Goal: Task Accomplishment & Management: Manage account settings

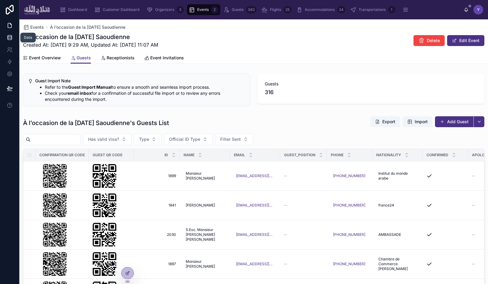
click at [13, 41] on link at bounding box center [9, 37] width 19 height 12
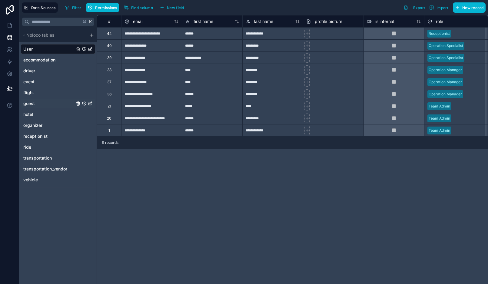
click at [35, 101] on div "guest" at bounding box center [58, 104] width 75 height 10
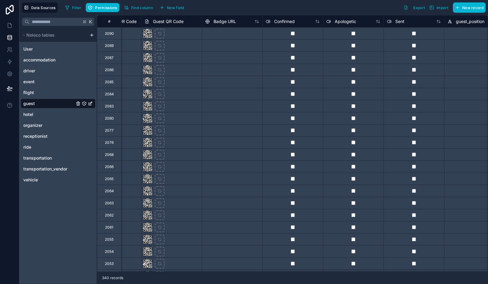
scroll to position [0, 970]
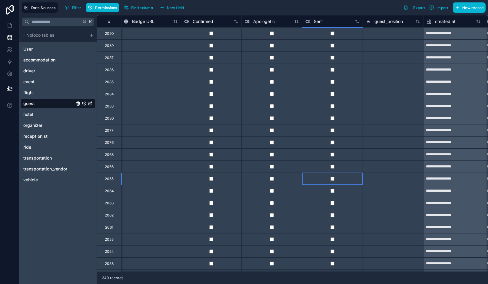
click at [333, 175] on div at bounding box center [332, 179] width 61 height 12
click at [333, 217] on div at bounding box center [332, 215] width 61 height 12
click at [332, 217] on div at bounding box center [332, 215] width 61 height 12
click at [332, 249] on div at bounding box center [332, 251] width 61 height 12
click at [332, 254] on div at bounding box center [332, 251] width 61 height 12
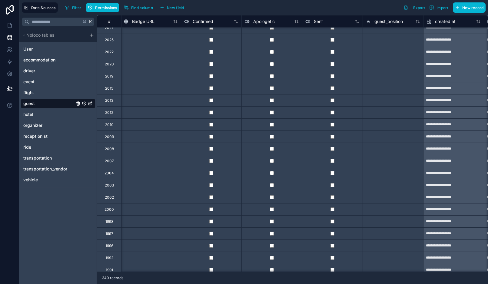
scroll to position [429, 970]
click at [332, 115] on div at bounding box center [332, 113] width 61 height 12
click at [332, 244] on div at bounding box center [332, 246] width 61 height 12
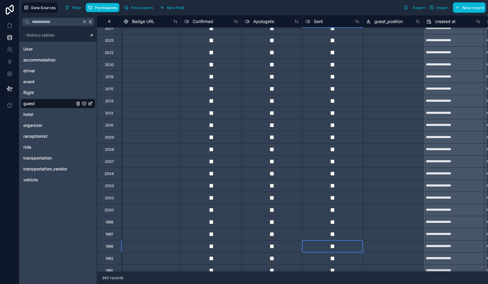
click at [332, 261] on div at bounding box center [332, 258] width 61 height 12
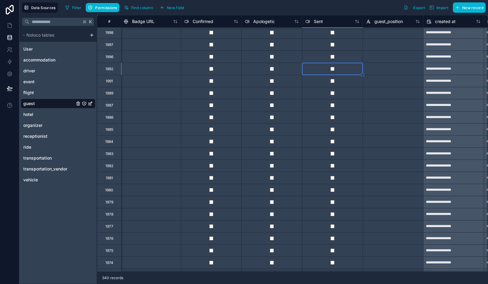
scroll to position [620, 970]
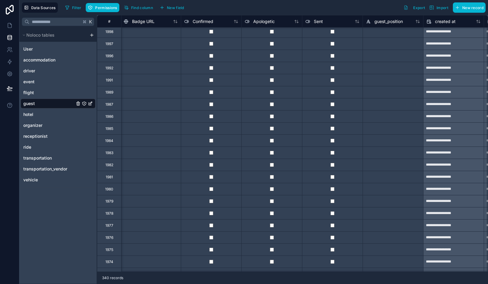
click at [332, 138] on div at bounding box center [332, 140] width 61 height 12
click at [330, 155] on div at bounding box center [332, 153] width 61 height 12
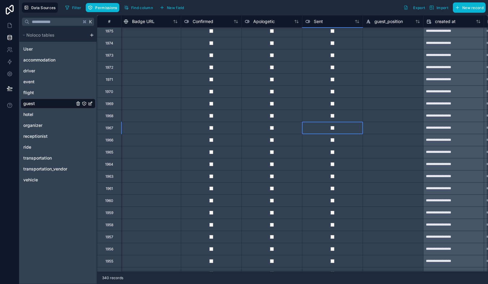
click at [332, 130] on div at bounding box center [332, 128] width 61 height 12
click at [332, 178] on div at bounding box center [332, 176] width 61 height 12
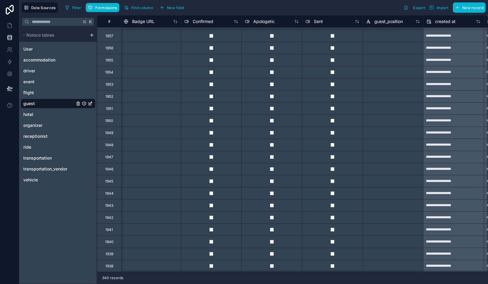
scroll to position [1056, 970]
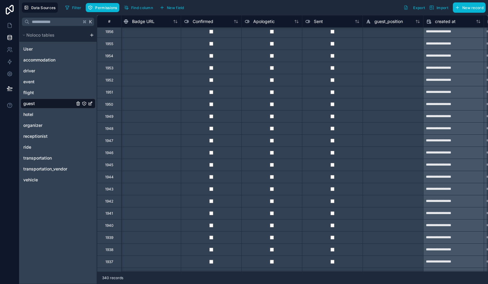
click at [332, 167] on div at bounding box center [332, 165] width 61 height 12
click at [333, 179] on div at bounding box center [332, 177] width 61 height 12
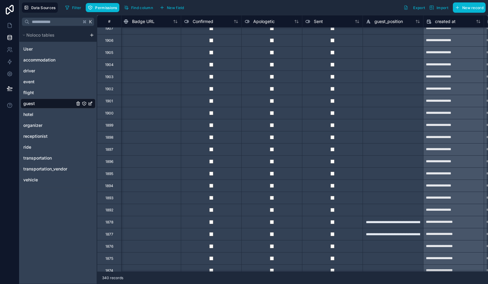
scroll to position [1635, 970]
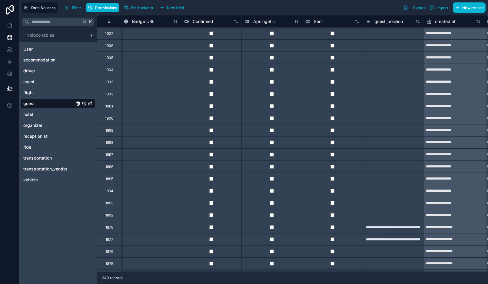
click at [333, 205] on div at bounding box center [332, 203] width 61 height 12
click at [333, 176] on div at bounding box center [332, 179] width 61 height 12
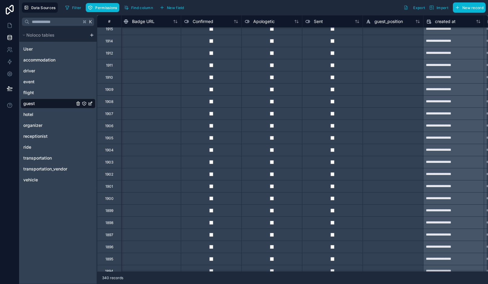
scroll to position [1543, 970]
click at [332, 55] on div at bounding box center [332, 53] width 61 height 12
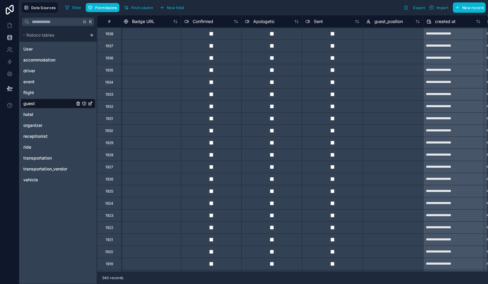
scroll to position [1271, 970]
click at [333, 55] on div at bounding box center [332, 58] width 61 height 12
click at [332, 145] on div at bounding box center [332, 143] width 61 height 12
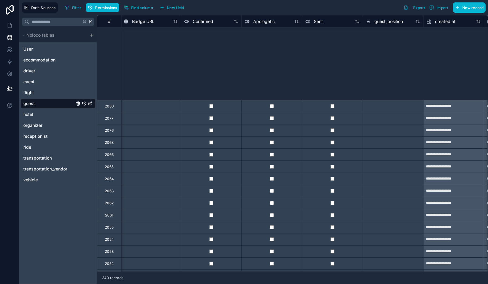
scroll to position [0, 970]
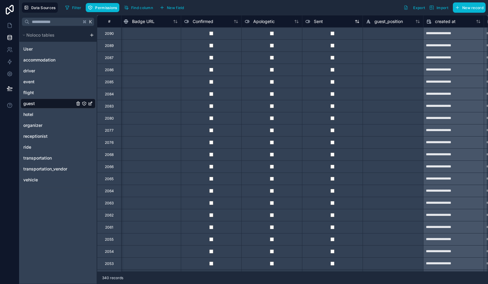
click at [357, 22] on icon at bounding box center [357, 21] width 5 height 5
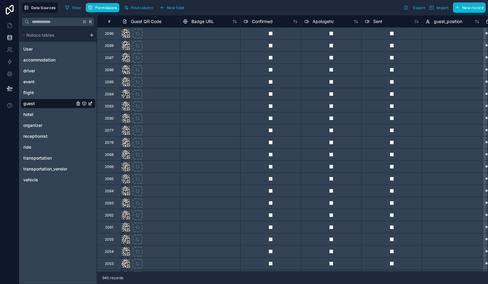
scroll to position [0, 950]
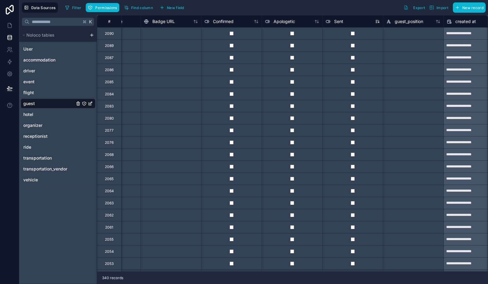
click at [378, 22] on icon at bounding box center [378, 22] width 1 height 1
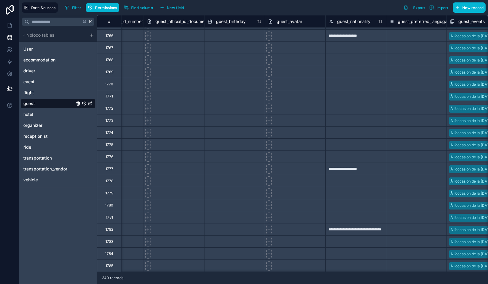
scroll to position [967, 0]
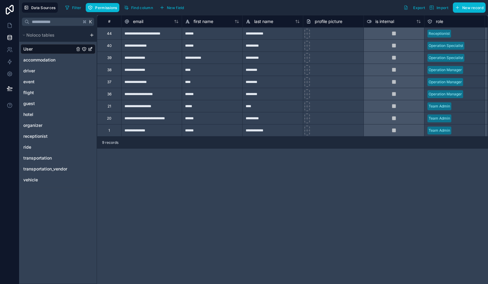
click at [39, 98] on div "User accommodation driver event flight guest hotel organizer receptionist ride …" at bounding box center [58, 113] width 75 height 143
click at [38, 104] on div "guest" at bounding box center [58, 104] width 75 height 10
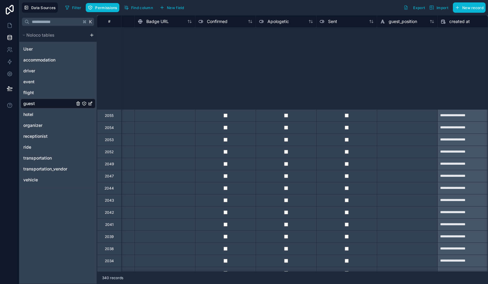
scroll to position [0, 956]
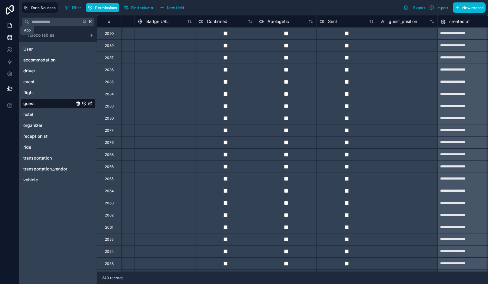
click at [11, 26] on icon at bounding box center [10, 25] width 6 height 6
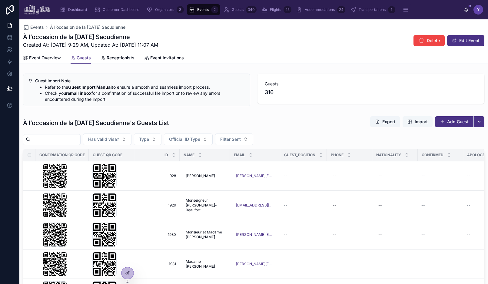
click at [420, 123] on span "Import" at bounding box center [421, 122] width 13 height 6
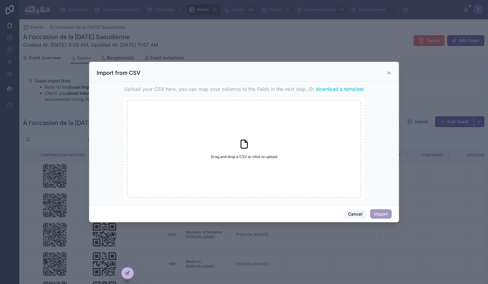
click at [356, 210] on button "Cancel" at bounding box center [355, 214] width 22 height 10
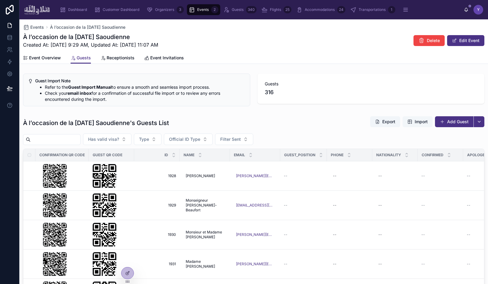
click at [416, 123] on span "Import" at bounding box center [421, 122] width 13 height 6
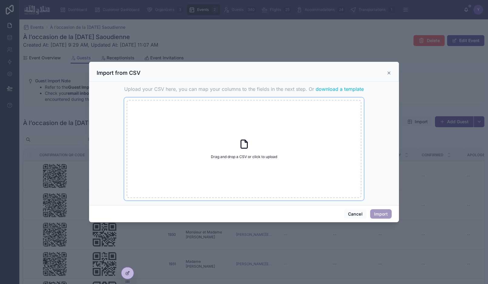
click at [243, 153] on div "Drag and drop a CSV or click to upload Drag and drop a CSV or click to upload" at bounding box center [244, 149] width 235 height 98
type input "**********"
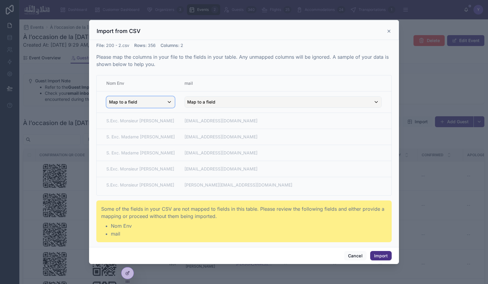
click at [157, 104] on div "Map to a field" at bounding box center [141, 102] width 68 height 11
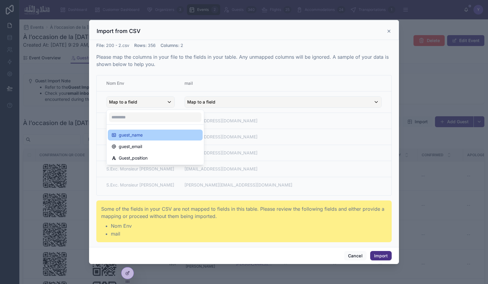
click at [145, 135] on div "guest_name" at bounding box center [155, 134] width 88 height 7
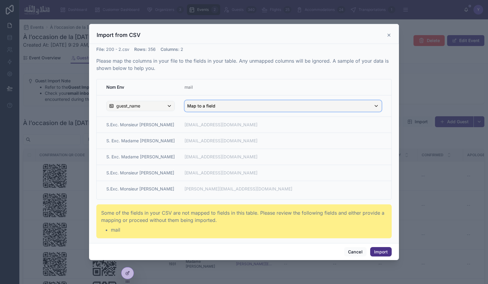
click at [215, 101] on span "Map to a field" at bounding box center [201, 106] width 28 height 11
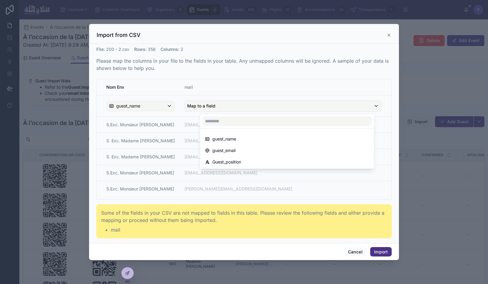
click at [216, 109] on div "scrollable content" at bounding box center [244, 142] width 310 height 237
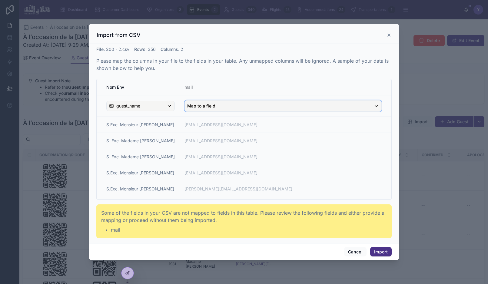
click at [215, 104] on span "Map to a field" at bounding box center [201, 106] width 28 height 11
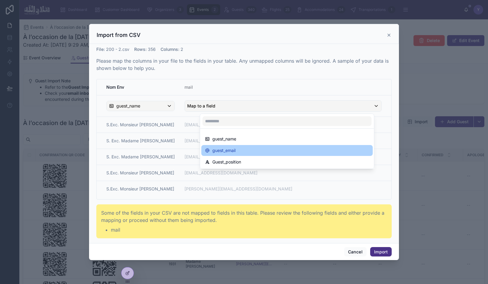
click at [219, 150] on span "guest_email" at bounding box center [223, 150] width 23 height 7
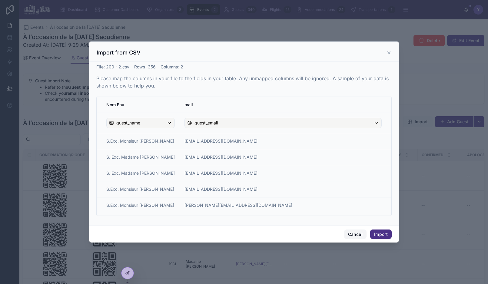
click at [359, 236] on button "Cancel" at bounding box center [355, 235] width 22 height 10
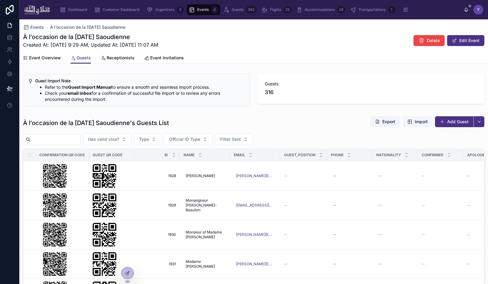
click at [419, 124] on span "Import" at bounding box center [421, 122] width 13 height 6
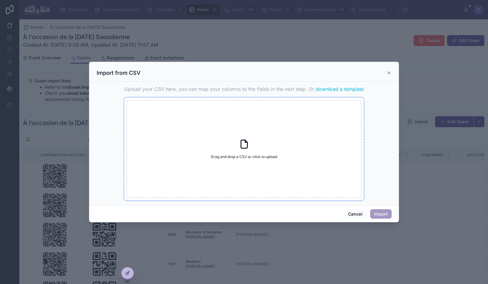
click at [224, 174] on div "Drag and drop a CSV or click to upload Drag and drop a CSV or click to upload" at bounding box center [244, 149] width 235 height 98
type input "**********"
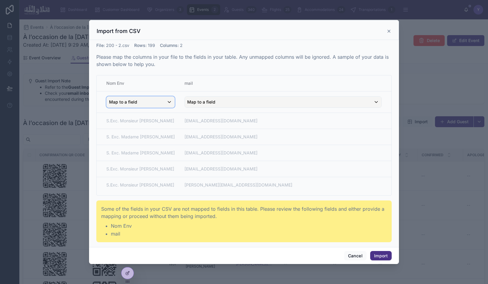
click at [174, 104] on div "Map to a field" at bounding box center [141, 102] width 68 height 11
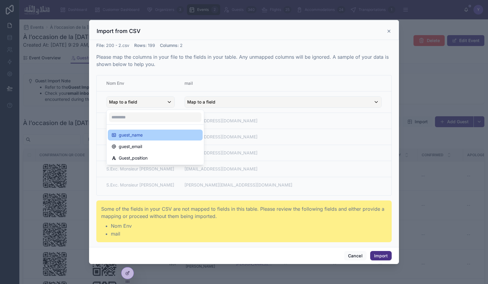
click at [163, 135] on div "guest_name" at bounding box center [155, 134] width 88 height 7
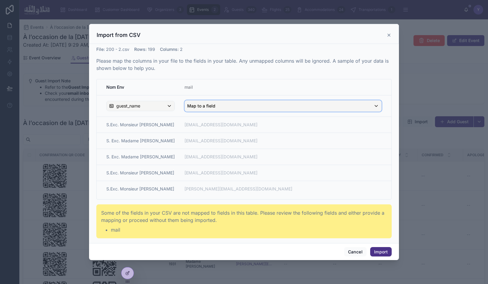
click at [215, 108] on span "Map to a field" at bounding box center [201, 106] width 28 height 11
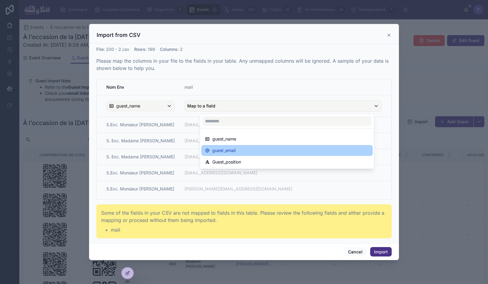
click at [227, 151] on span "guest_email" at bounding box center [223, 150] width 23 height 7
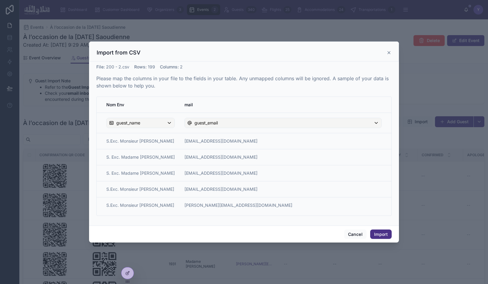
click at [266, 102] on th "mail" at bounding box center [286, 105] width 212 height 16
click at [383, 236] on button "Import" at bounding box center [381, 235] width 22 height 10
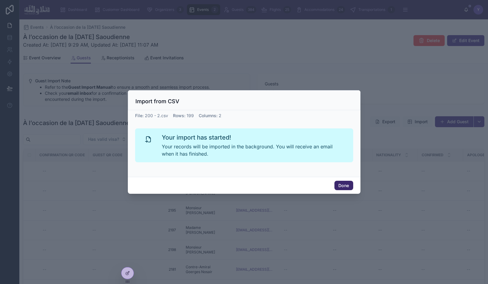
click at [344, 185] on button "Done" at bounding box center [343, 186] width 18 height 10
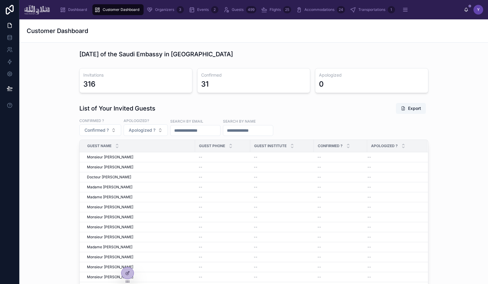
click at [47, 145] on div "List of Your Invited Guests Export Confirmed ? Confirmed ? Apologized? Apologiz…" at bounding box center [253, 228] width 459 height 256
click at [7, 39] on icon at bounding box center [10, 38] width 6 height 6
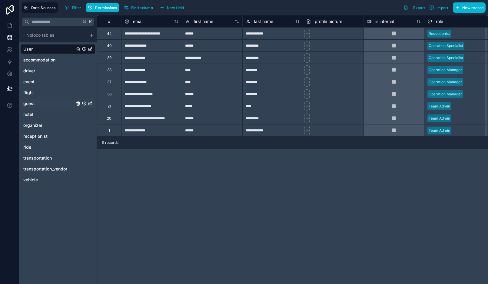
click at [35, 104] on div "guest" at bounding box center [58, 104] width 75 height 10
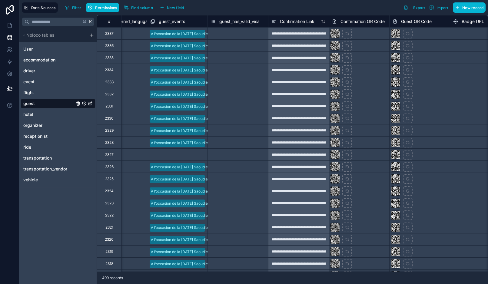
scroll to position [0, 610]
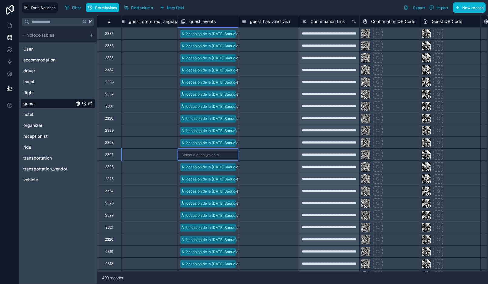
click at [210, 154] on div "Select a guest_events" at bounding box center [199, 155] width 37 height 5
click at [213, 154] on div "Select a guest_events" at bounding box center [199, 155] width 37 height 5
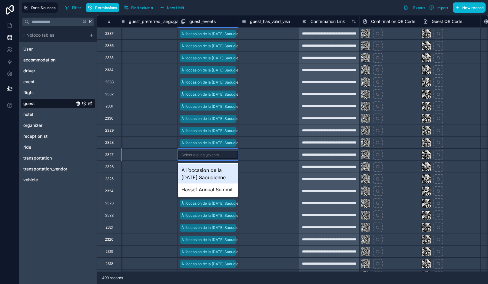
click at [209, 173] on div "À l’occasion de la [DATE] Saoudienne" at bounding box center [208, 173] width 60 height 19
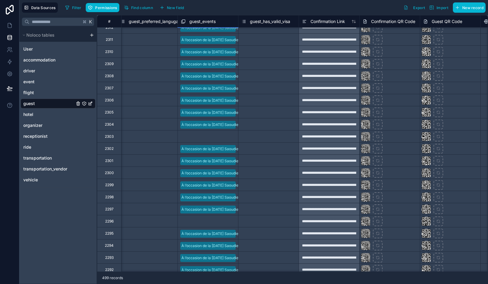
scroll to position [299, 610]
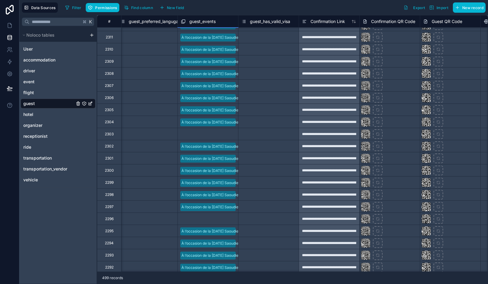
click at [222, 132] on div "Select a guest_events" at bounding box center [208, 134] width 60 height 7
click at [222, 132] on div "Select a guest_events" at bounding box center [208, 134] width 60 height 8
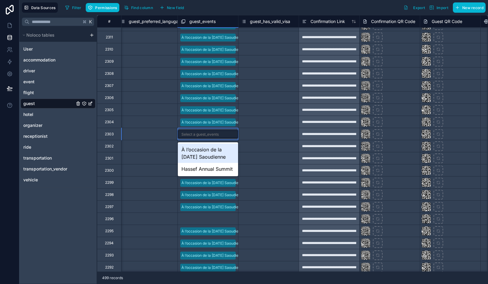
click at [211, 152] on div "À l’occasion de la [DATE] Saoudienne" at bounding box center [208, 153] width 60 height 19
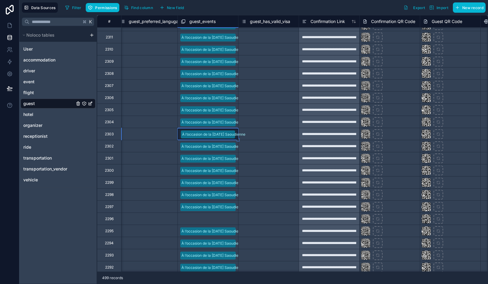
click at [220, 220] on div "Select a guest_events" at bounding box center [208, 219] width 60 height 7
click at [220, 219] on div "Select a guest_events" at bounding box center [208, 219] width 60 height 8
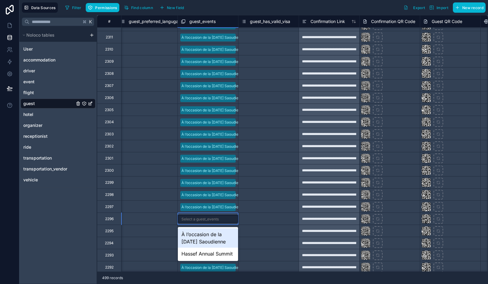
click at [218, 217] on div "Select a guest_events" at bounding box center [199, 219] width 37 height 5
click at [210, 237] on div "À l’occasion de la [DATE] Saoudienne" at bounding box center [208, 237] width 60 height 19
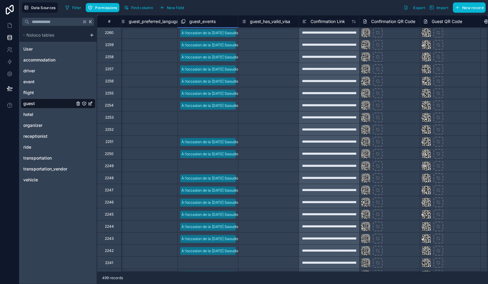
scroll to position [930, 610]
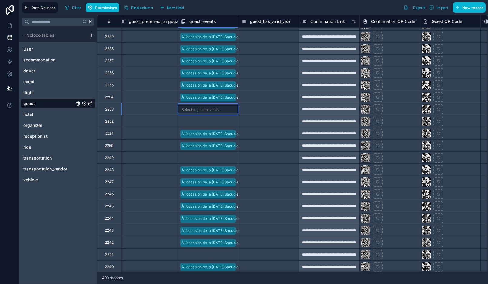
click at [220, 107] on div "Select a guest_events" at bounding box center [208, 109] width 60 height 8
click at [221, 108] on div "Select a guest_events" at bounding box center [208, 109] width 60 height 8
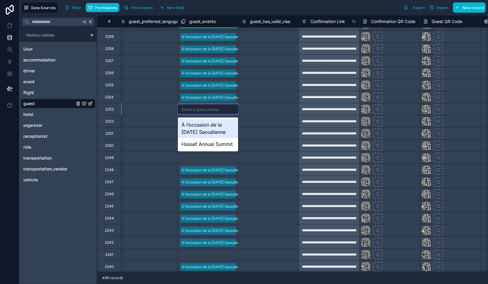
click at [212, 127] on div "À l’occasion de la [DATE] Saoudienne" at bounding box center [208, 128] width 60 height 19
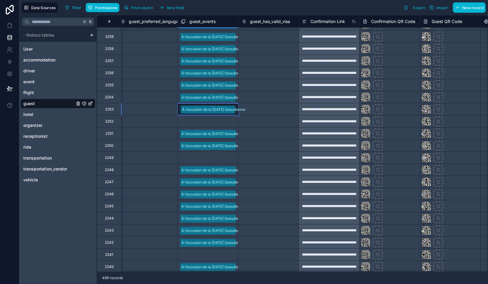
click at [221, 125] on div "Select a guest_events" at bounding box center [208, 121] width 60 height 12
click at [223, 122] on div "Select a guest_events" at bounding box center [208, 122] width 60 height 8
click at [222, 125] on div "Select a guest_events" at bounding box center [208, 122] width 60 height 8
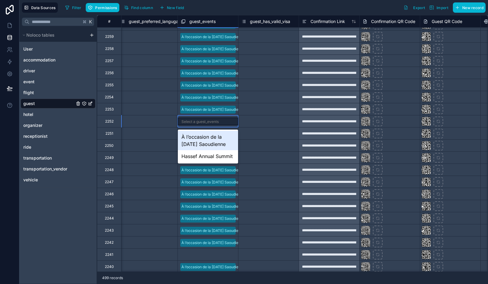
click at [220, 139] on div "À l’occasion de la [DATE] Saoudienne" at bounding box center [208, 140] width 60 height 19
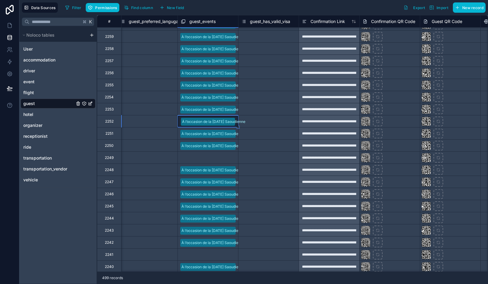
click at [215, 157] on div "Select a guest_events" at bounding box center [199, 158] width 37 height 5
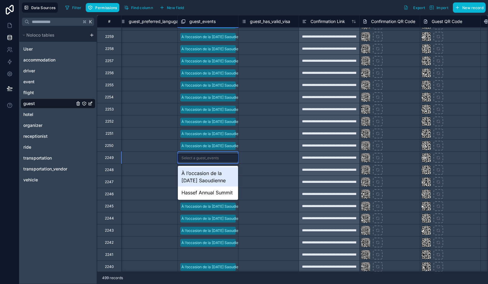
click at [220, 157] on div "Select a guest_events" at bounding box center [208, 158] width 60 height 8
click at [211, 176] on div "À l’occasion de la [DATE] Saoudienne" at bounding box center [208, 176] width 60 height 19
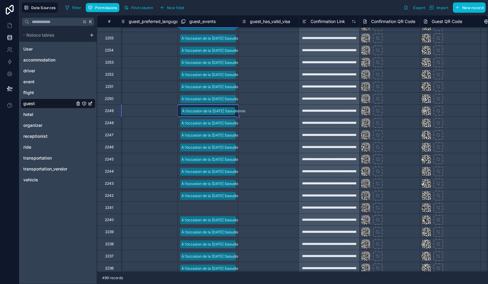
scroll to position [1002, 610]
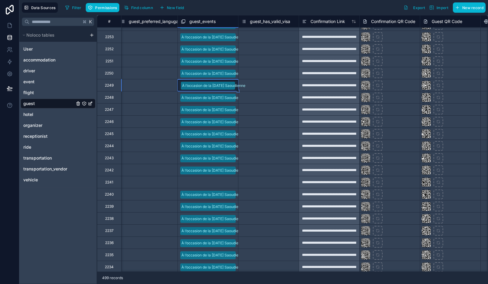
click at [218, 185] on div "Select a guest_events" at bounding box center [208, 182] width 60 height 12
click at [218, 183] on div "Select a guest_events" at bounding box center [199, 182] width 37 height 5
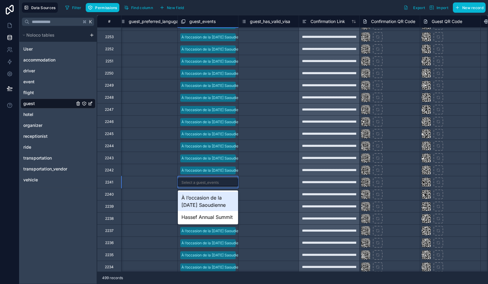
click at [213, 200] on div "À l’occasion de la [DATE] Saoudienne" at bounding box center [208, 201] width 60 height 19
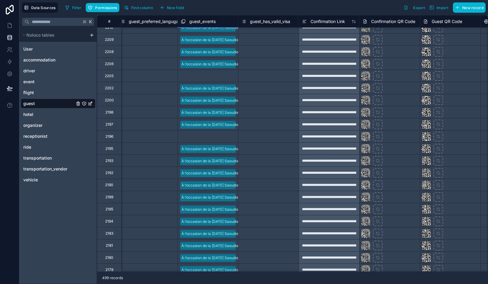
scroll to position [1492, 610]
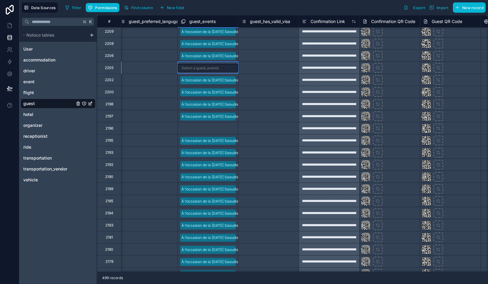
click at [213, 68] on div "Select a guest_events" at bounding box center [199, 68] width 37 height 5
click at [216, 66] on div "Select a guest_events" at bounding box center [199, 68] width 37 height 5
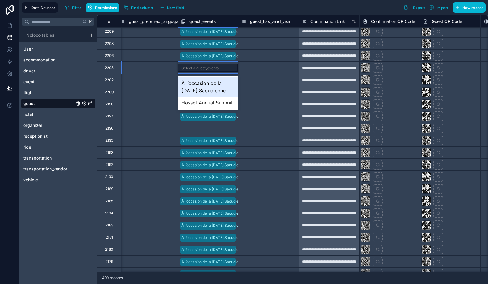
click at [214, 84] on div "À l’occasion de la [DATE] Saoudienne" at bounding box center [208, 86] width 60 height 19
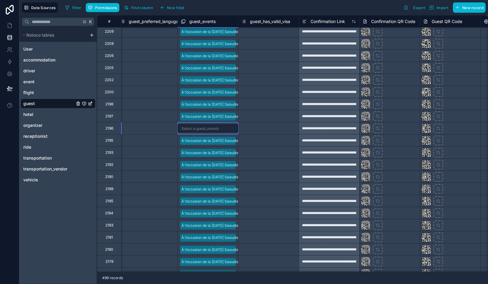
click at [213, 128] on div "Select a guest_events" at bounding box center [199, 128] width 37 height 5
click at [217, 128] on div "Select a guest_events" at bounding box center [199, 128] width 37 height 5
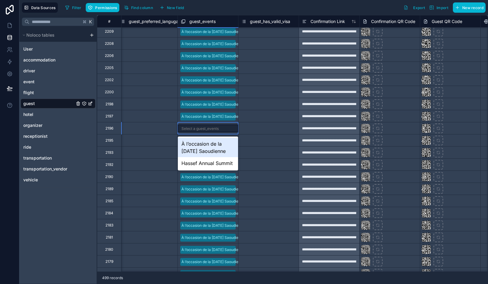
click at [213, 144] on div "À l’occasion de la [DATE] Saoudienne" at bounding box center [208, 147] width 60 height 19
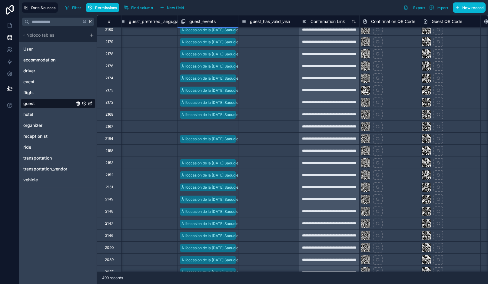
scroll to position [1721, 610]
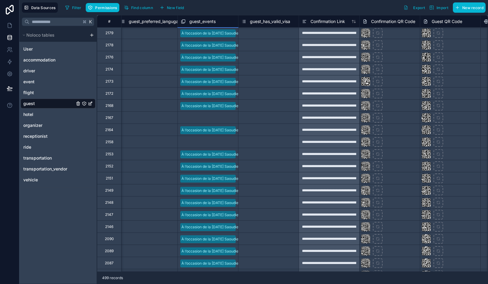
click at [217, 118] on div "Select a guest_events" at bounding box center [199, 118] width 37 height 5
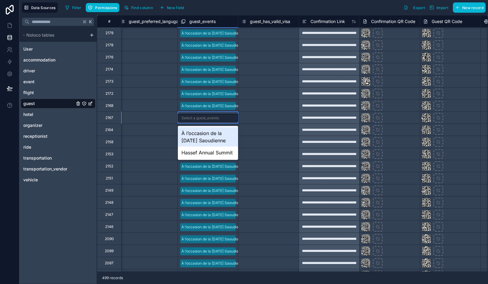
click at [213, 138] on div "À l’occasion de la [DATE] Saoudienne" at bounding box center [208, 136] width 60 height 19
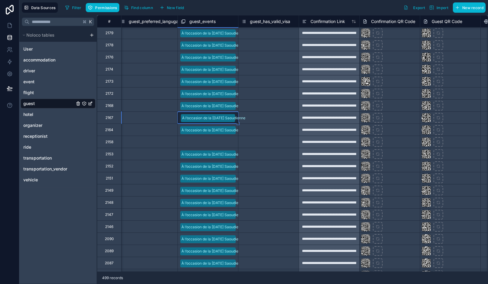
click at [215, 144] on div "Select a guest_events" at bounding box center [199, 142] width 37 height 5
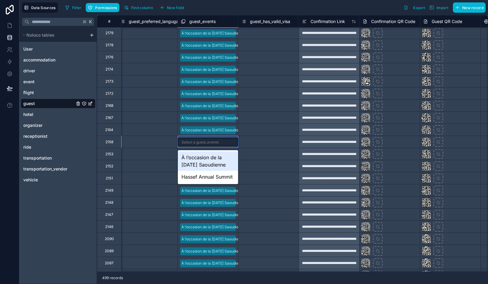
click at [216, 144] on div "Select a guest_events" at bounding box center [199, 142] width 37 height 5
click at [215, 157] on div "À l’occasion de la [DATE] Saoudienne" at bounding box center [208, 160] width 60 height 19
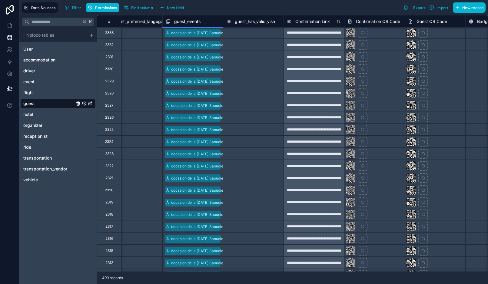
scroll to position [0, 625]
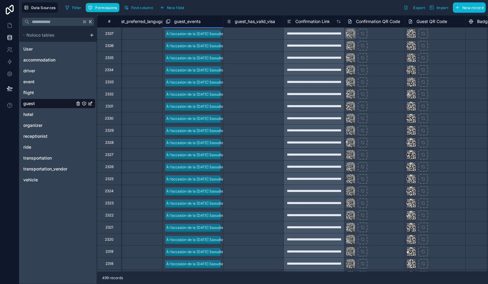
click at [350, 33] on div at bounding box center [351, 34] width 10 height 10
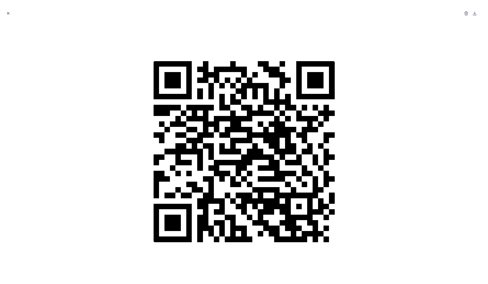
click at [8, 13] on icon "Close modal" at bounding box center [8, 13] width 2 height 2
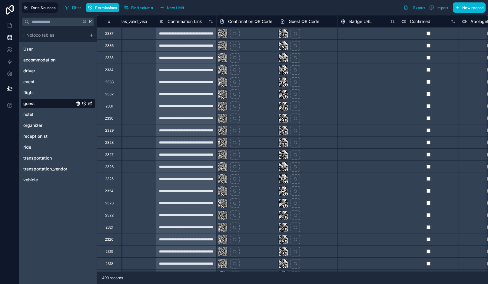
scroll to position [0, 755]
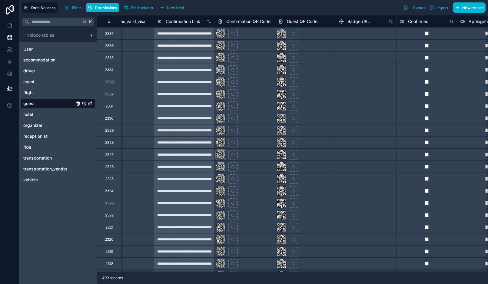
click at [220, 155] on div at bounding box center [221, 155] width 10 height 10
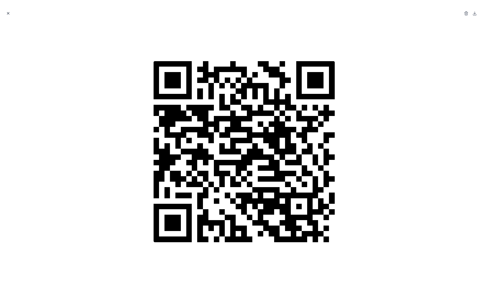
click at [5, 13] on button "Close modal" at bounding box center [8, 13] width 7 height 7
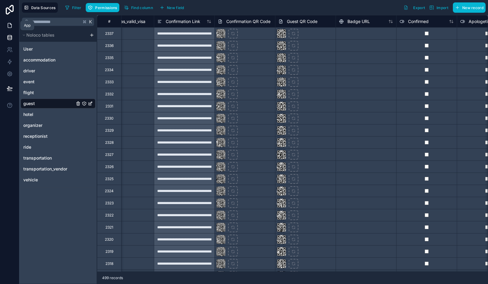
click at [11, 25] on icon at bounding box center [10, 25] width 6 height 6
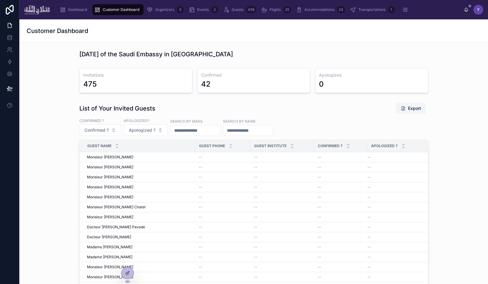
click at [62, 90] on div "Invitations 475 Confirmed 42 Apologized 0" at bounding box center [253, 81] width 459 height 30
click at [200, 9] on span "Events" at bounding box center [203, 9] width 12 height 5
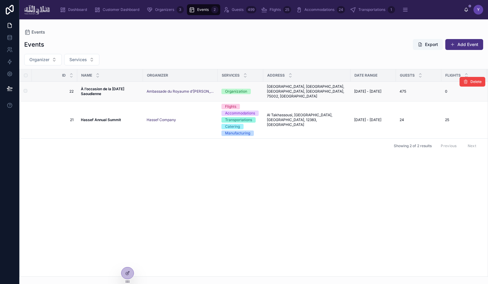
click at [96, 89] on strong "À l’occasion de la [DATE] Saoudienne" at bounding box center [103, 91] width 44 height 9
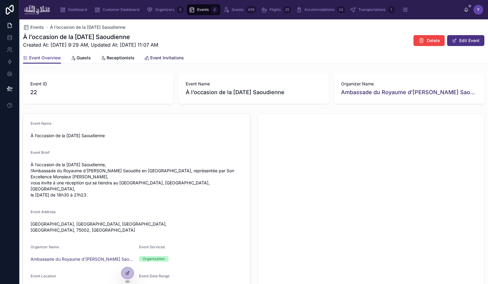
click at [151, 60] on span "Event Invitations" at bounding box center [167, 58] width 34 height 6
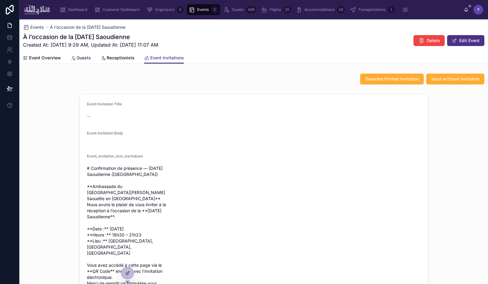
click at [79, 55] on span "Guests" at bounding box center [84, 58] width 14 height 6
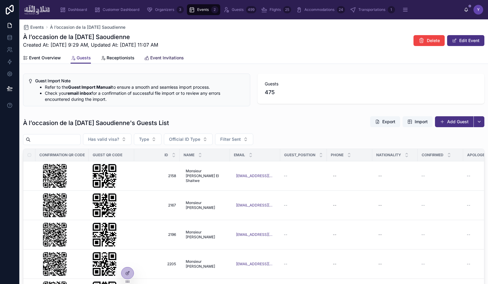
click at [157, 58] on span "Event Invitations" at bounding box center [167, 58] width 34 height 6
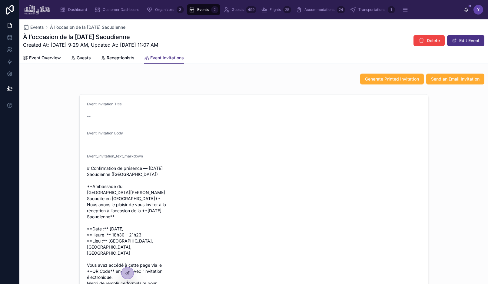
click at [331, 47] on div "À l’occasion de la Fête Nationale Saoudienne Created At: 8/15/2025 9:29 AM, Upd…" at bounding box center [253, 41] width 461 height 16
click at [447, 80] on span "Send an Email Invitation" at bounding box center [455, 79] width 48 height 6
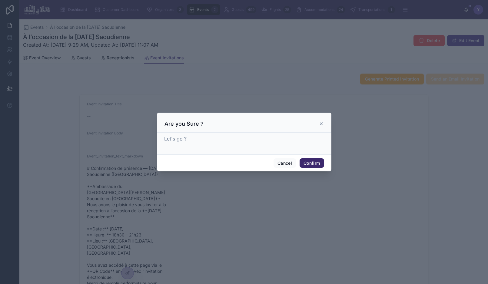
click at [314, 164] on button "Confirm" at bounding box center [312, 163] width 24 height 10
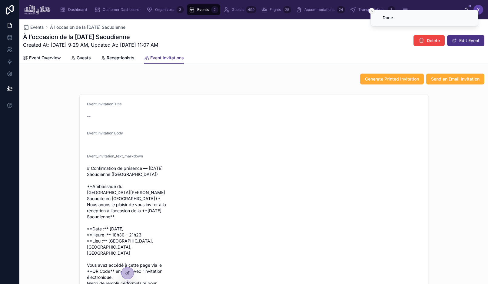
click at [372, 11] on line "Close toast" at bounding box center [372, 11] width 2 height 2
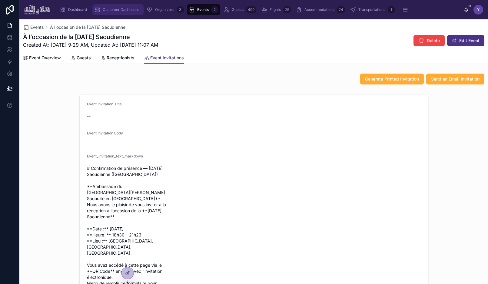
click at [124, 11] on span "Customer Dashboard" at bounding box center [121, 9] width 37 height 5
